Goal: Navigation & Orientation: Find specific page/section

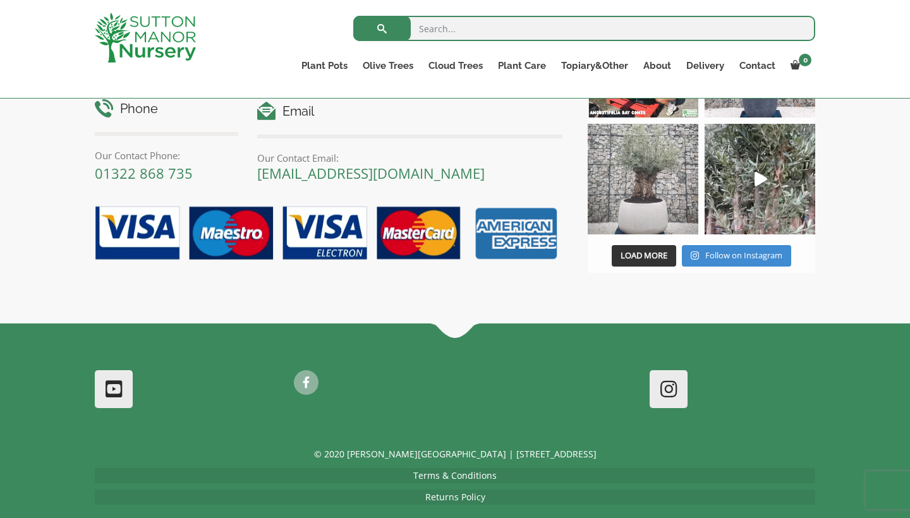
scroll to position [1809, 0]
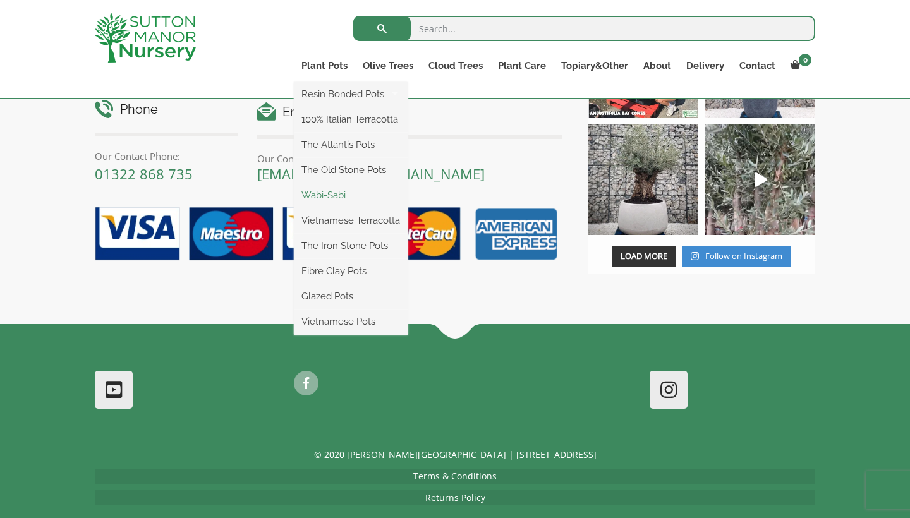
click at [338, 200] on link "Wabi-Sabi" at bounding box center [351, 195] width 114 height 19
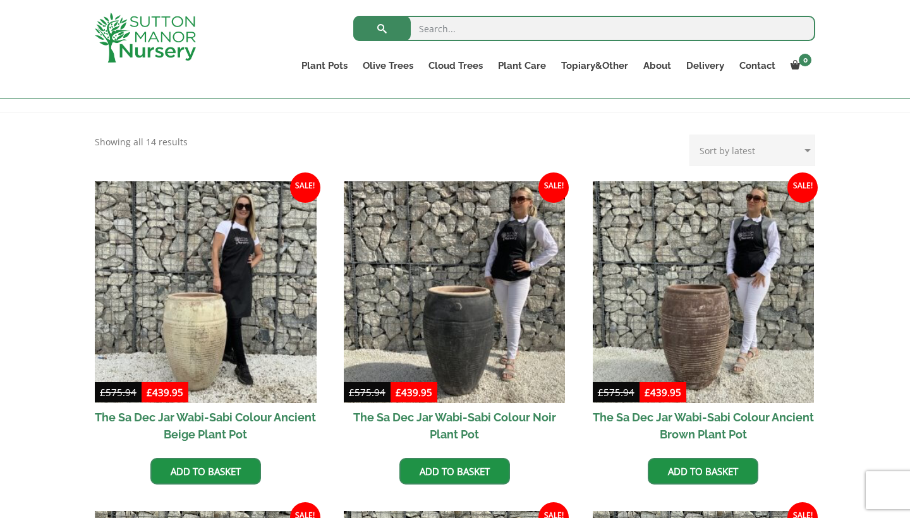
scroll to position [228, 0]
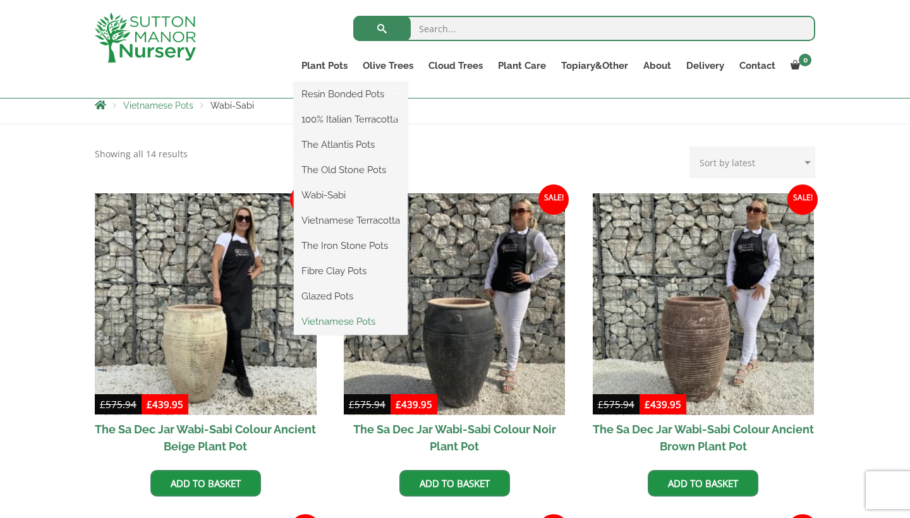
click at [329, 326] on link "Vietnamese Pots" at bounding box center [351, 321] width 114 height 19
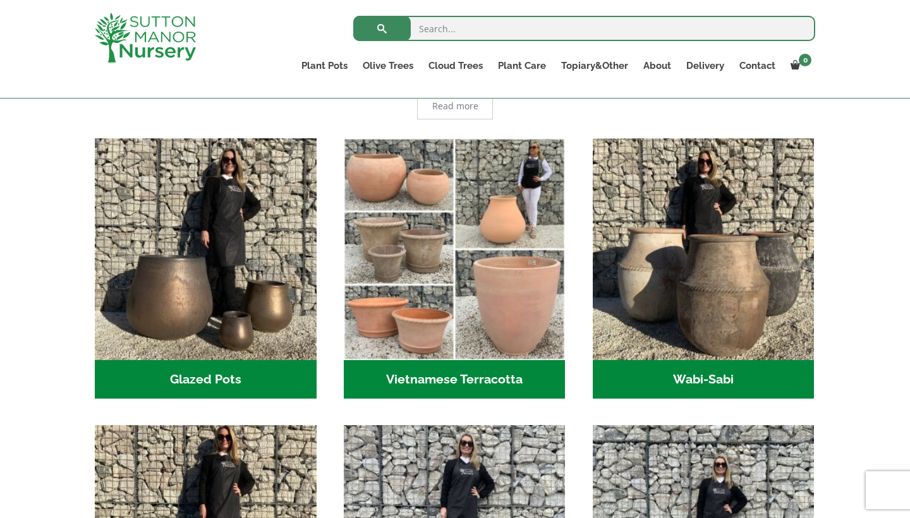
scroll to position [338, 0]
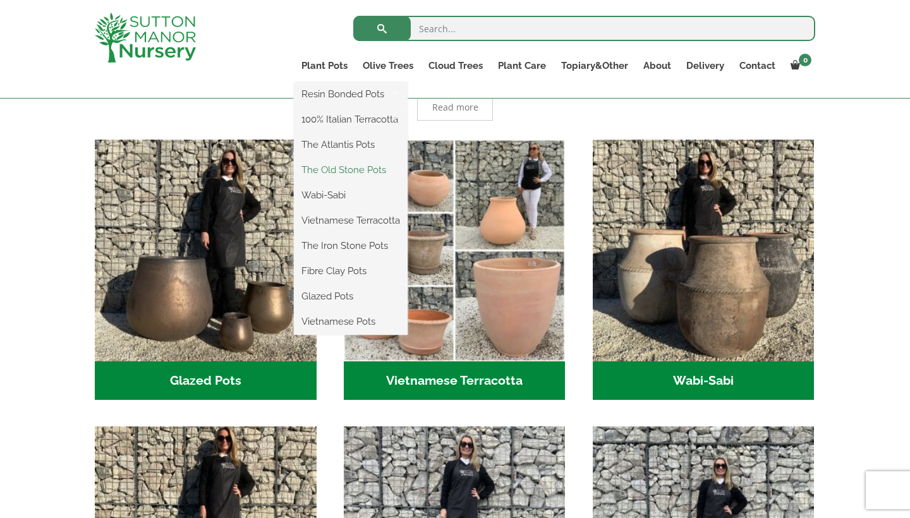
click at [365, 173] on link "The Old Stone Pots" at bounding box center [351, 170] width 114 height 19
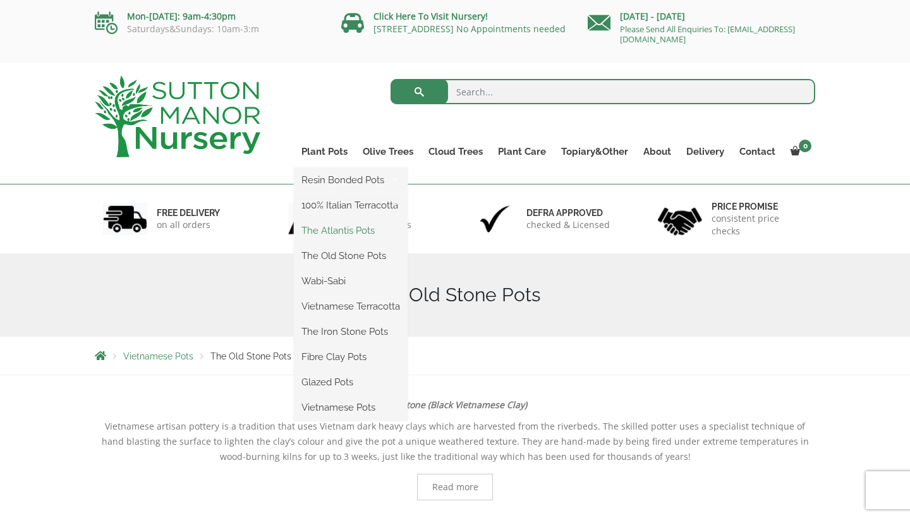
click at [347, 231] on link "The Atlantis Pots" at bounding box center [351, 230] width 114 height 19
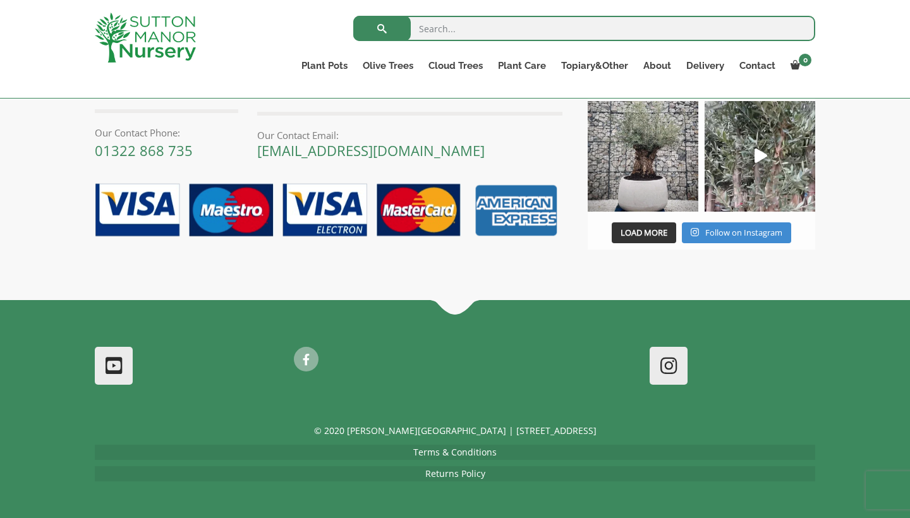
scroll to position [1632, 0]
